Goal: Find specific page/section: Find specific page/section

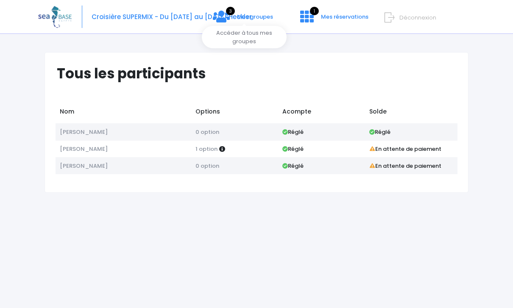
click at [224, 21] on icon at bounding box center [221, 17] width 17 height 14
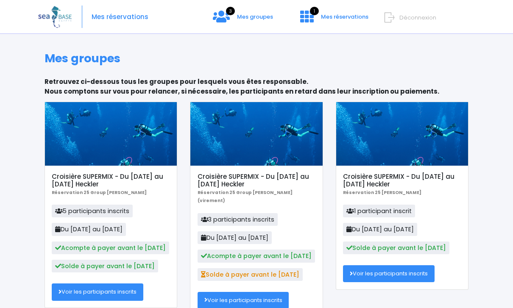
scroll to position [6, 0]
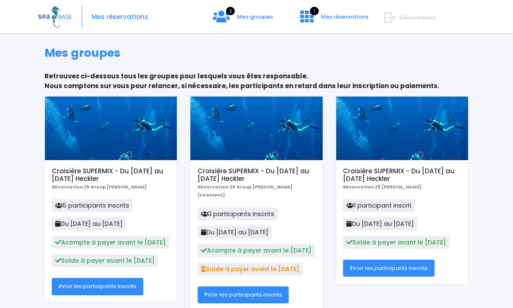
click at [145, 138] on div at bounding box center [111, 129] width 132 height 64
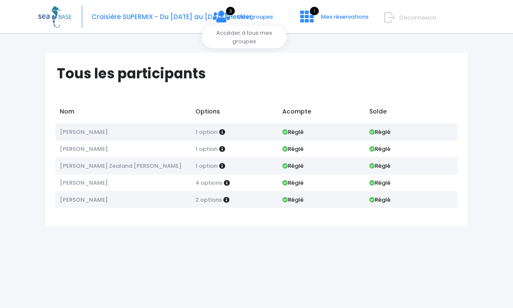
click at [227, 17] on icon at bounding box center [221, 17] width 17 height 14
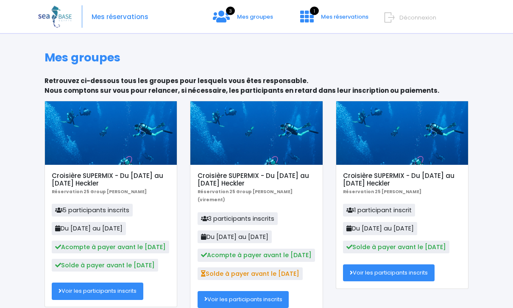
scroll to position [1, 0]
click at [292, 132] on div at bounding box center [257, 133] width 132 height 64
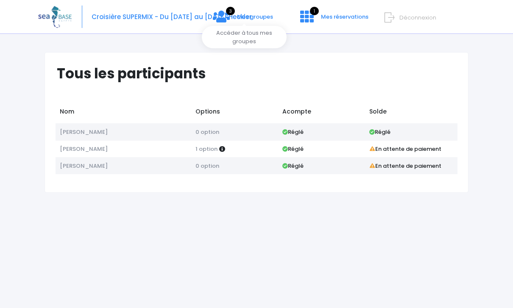
click at [224, 20] on icon at bounding box center [221, 17] width 17 height 14
